Goal: Transaction & Acquisition: Purchase product/service

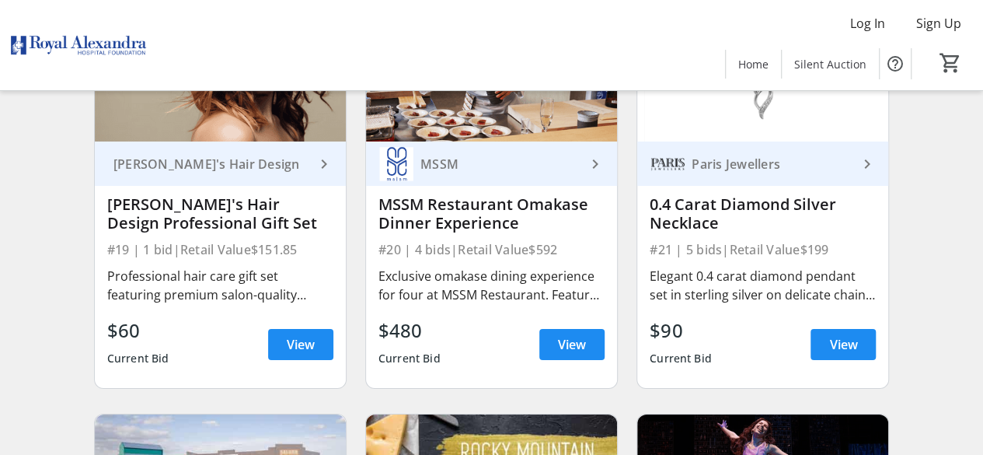
scroll to position [2720, 0]
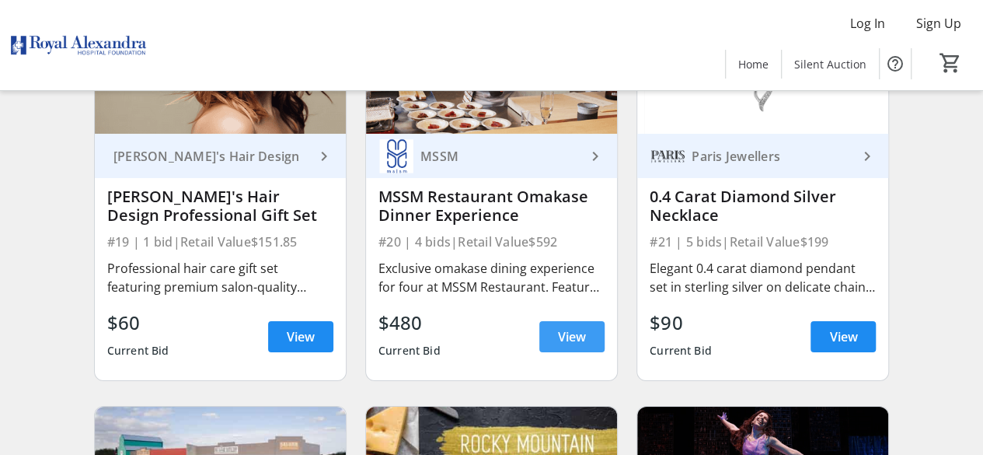
click at [574, 346] on span "View" at bounding box center [572, 336] width 28 height 19
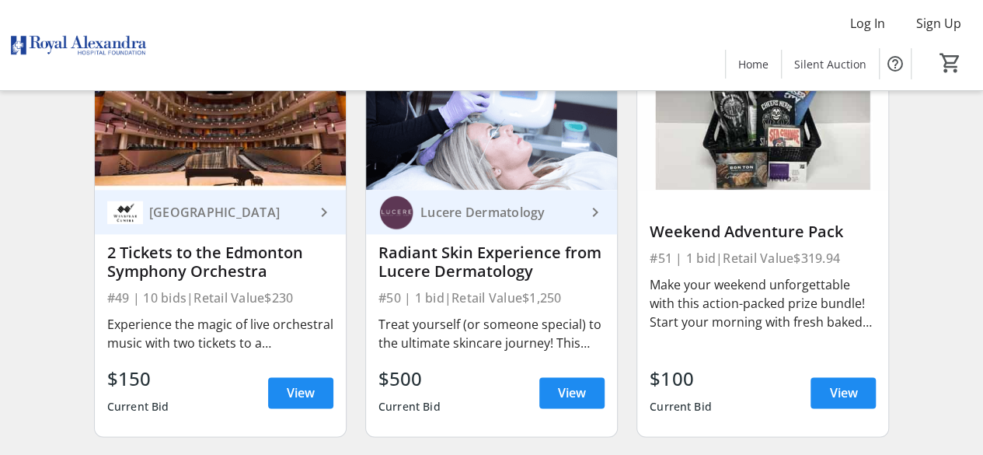
scroll to position [6760, 0]
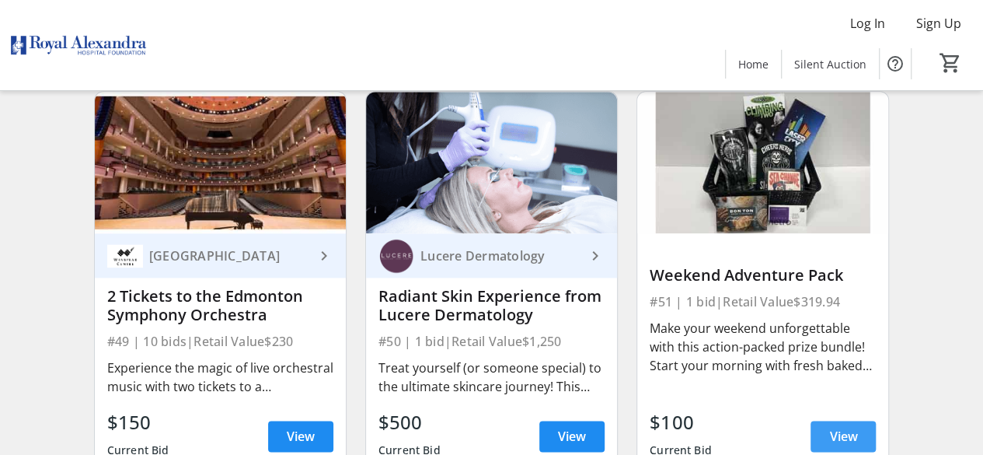
click at [834, 443] on span "View" at bounding box center [843, 436] width 28 height 19
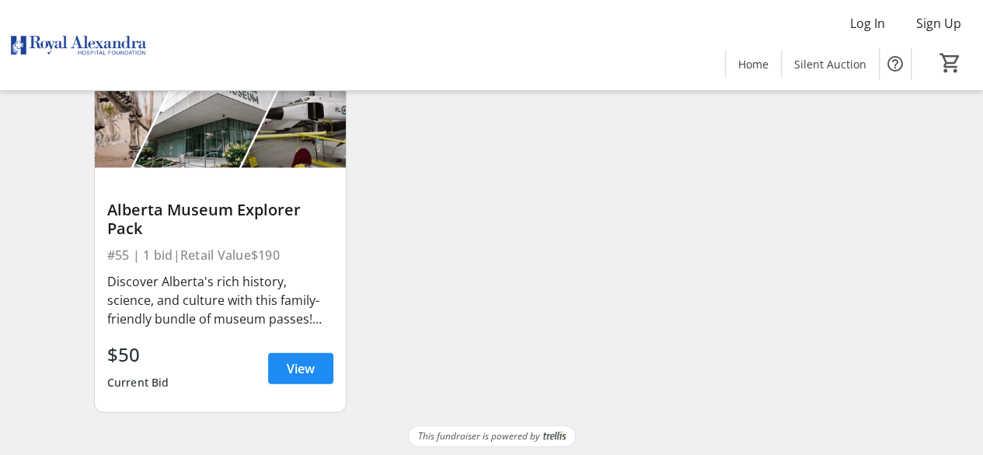
scroll to position [7646, 0]
